Goal: Complete application form

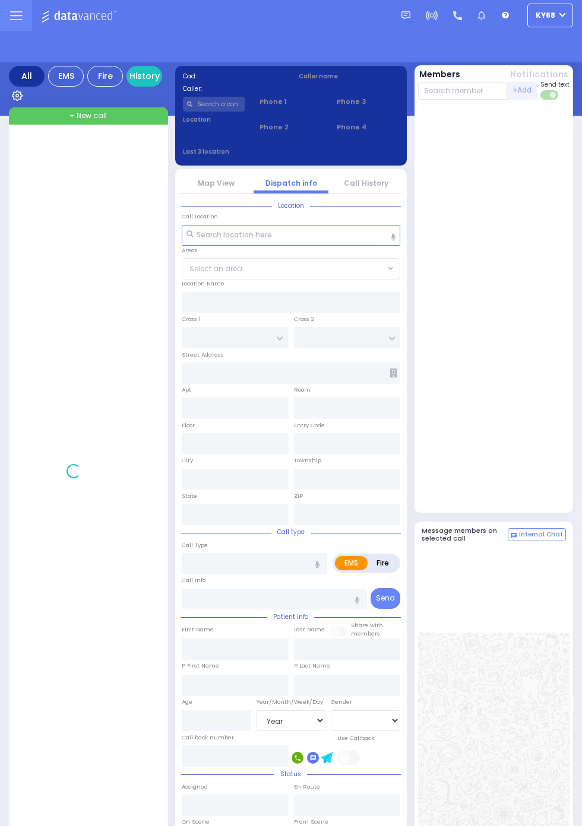
select select "Year"
select select "[DEMOGRAPHIC_DATA]"
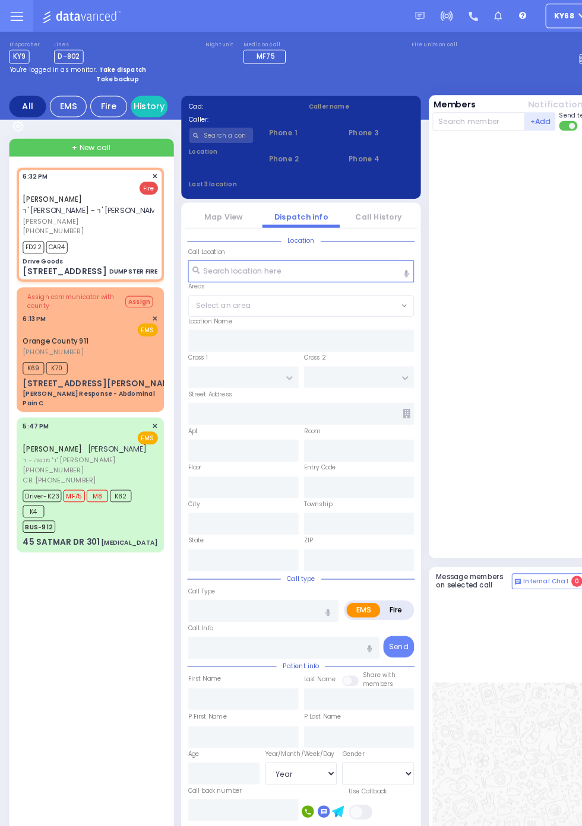
select select
type input "DUMPSTER FIRE"
radio input "false"
radio input "true"
type input "YITZCHOK"
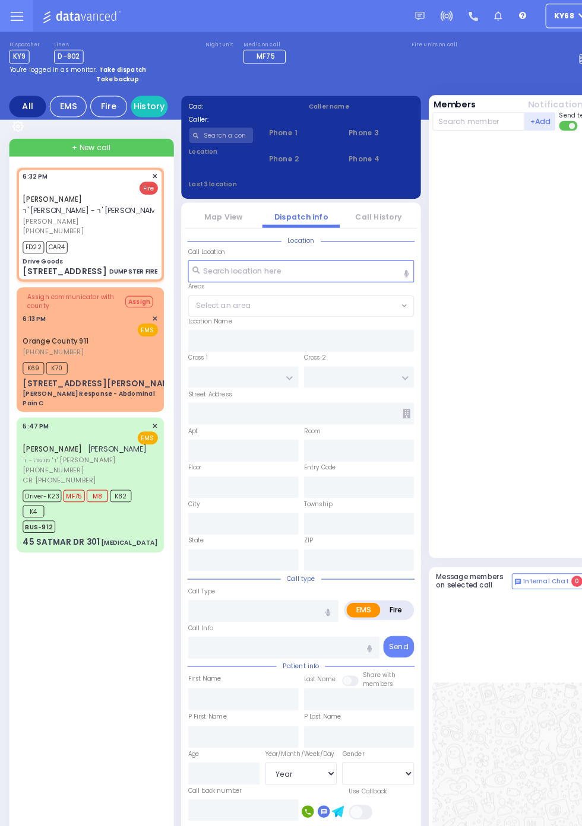
type input "STAUBER"
select select
type input "18:32"
type input "18:34"
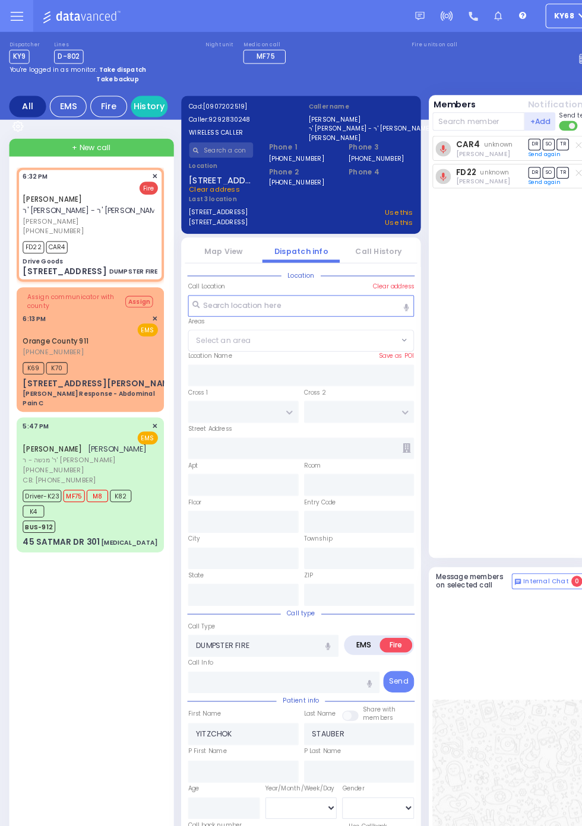
type input "Drive Goods"
type input "RUZHIN RD"
type input "[STREET_ADDRESS]"
type input "[PERSON_NAME]"
type input "[US_STATE]"
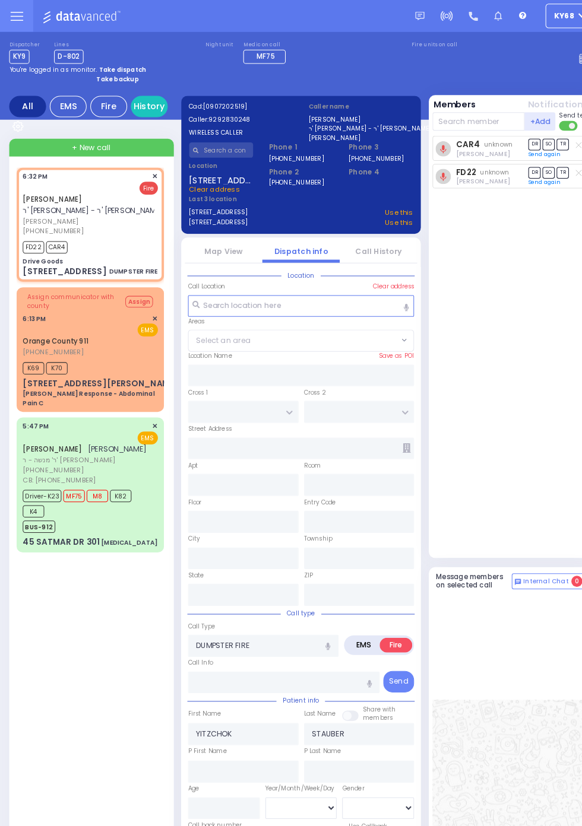
type input "10950"
select select "ATZEI TAMURIM"
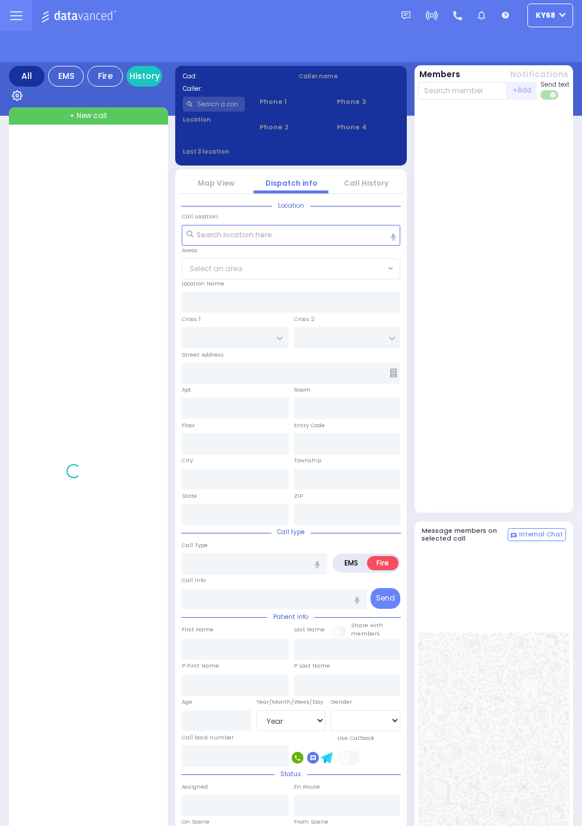
select select "Year"
